Goal: Transaction & Acquisition: Purchase product/service

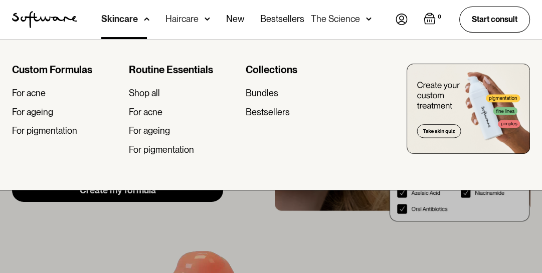
scroll to position [100, 0]
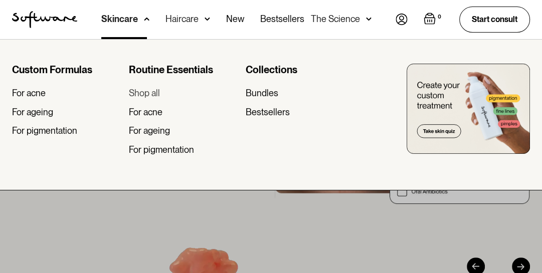
click at [156, 90] on div "Shop all" at bounding box center [144, 93] width 31 height 11
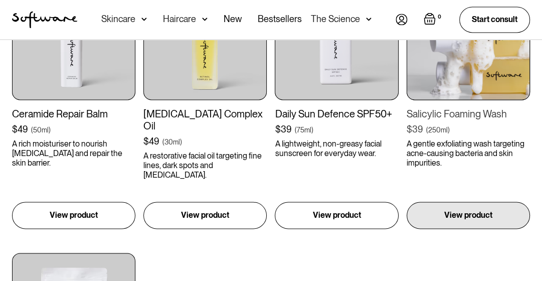
scroll to position [1102, 0]
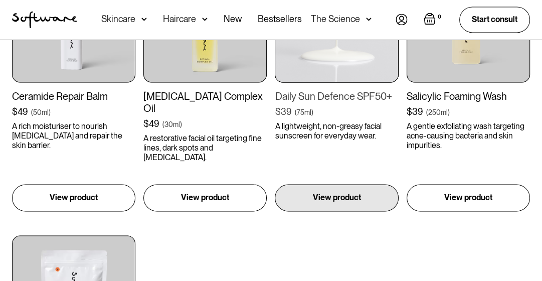
click at [335, 68] on img at bounding box center [336, 20] width 123 height 123
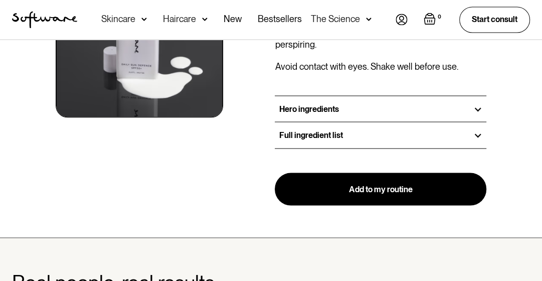
scroll to position [1302, 0]
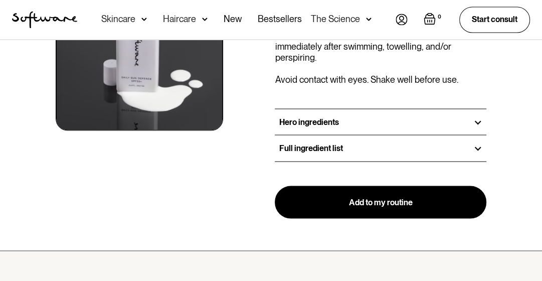
click at [334, 143] on h3 "Full ingredient list" at bounding box center [311, 148] width 64 height 10
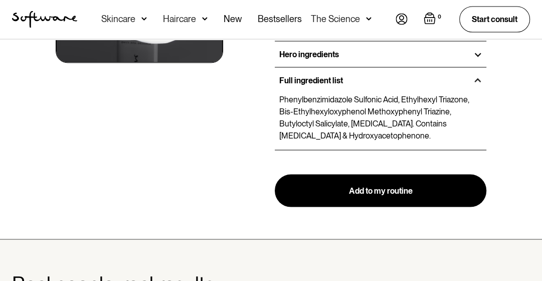
scroll to position [1353, 0]
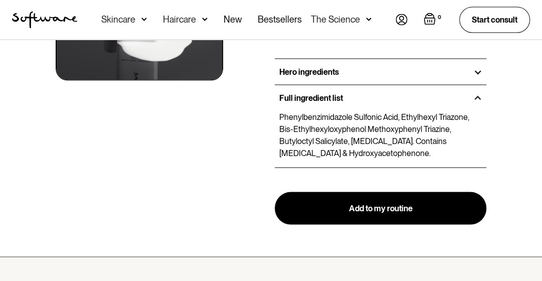
click at [339, 66] on div "Hero ingredients" at bounding box center [380, 72] width 211 height 26
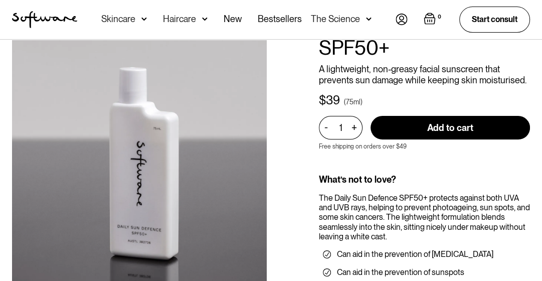
scroll to position [0, 0]
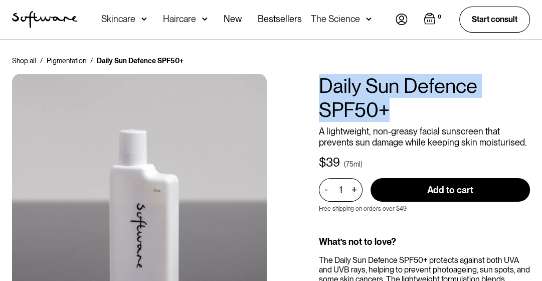
drag, startPoint x: 398, startPoint y: 114, endPoint x: 312, endPoint y: 78, distance: 93.9
copy h1 "Daily Sun Defence SPF50+"
